Goal: Check status

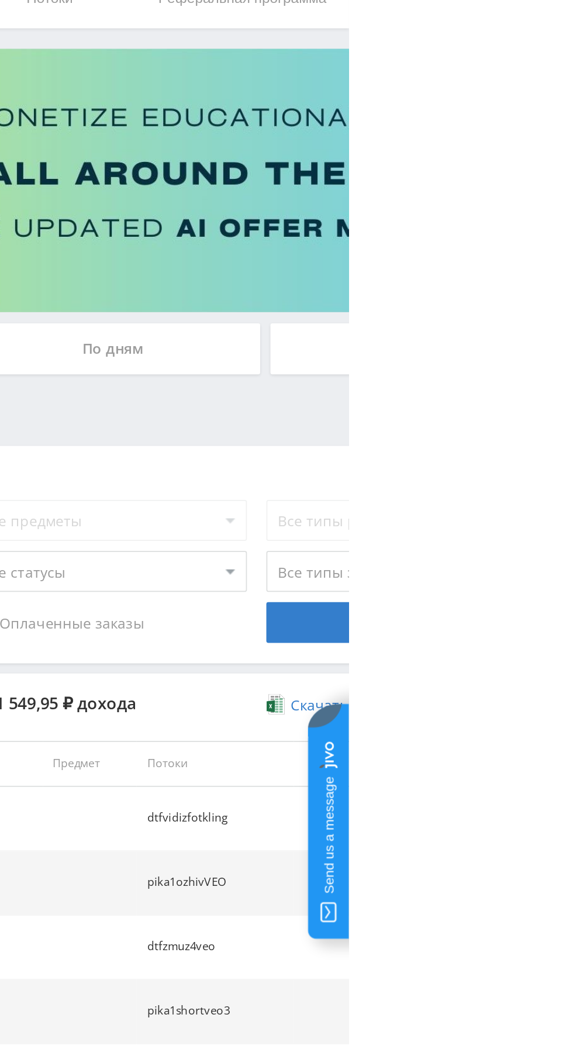
click at [457, 260] on div "По дням" at bounding box center [438, 253] width 168 height 29
click at [0, 0] on input "По дням" at bounding box center [0, 0] width 0 height 0
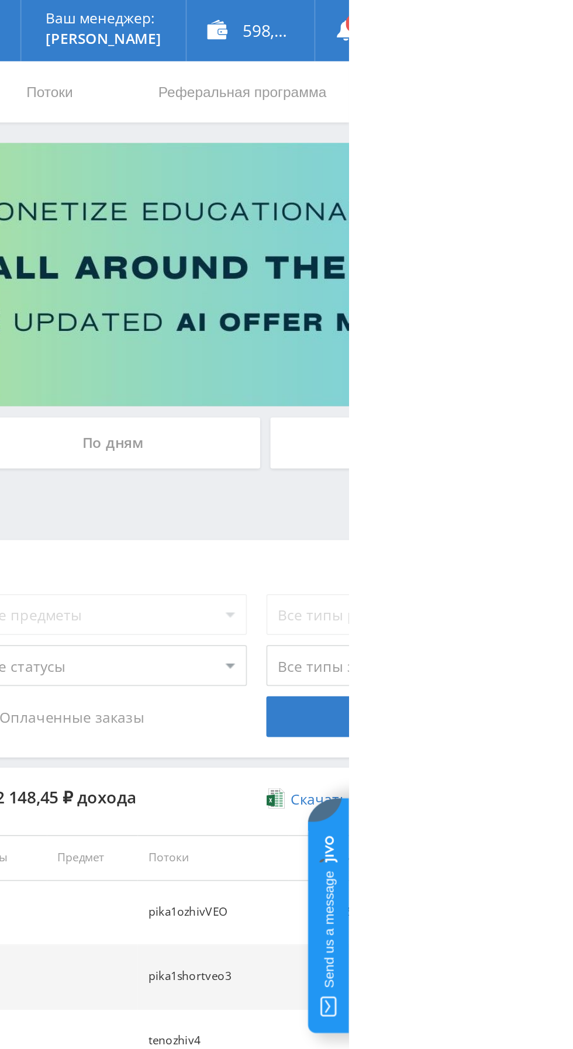
click at [429, 247] on div "По дням" at bounding box center [438, 253] width 168 height 29
click at [0, 0] on input "По дням" at bounding box center [0, 0] width 0 height 0
